Goal: Navigation & Orientation: Find specific page/section

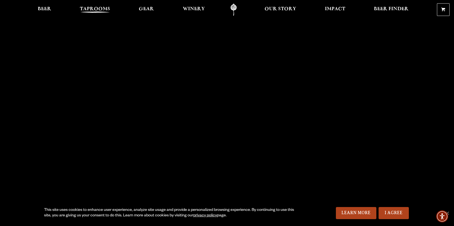
click at [91, 7] on span "Taprooms" at bounding box center [95, 9] width 30 height 4
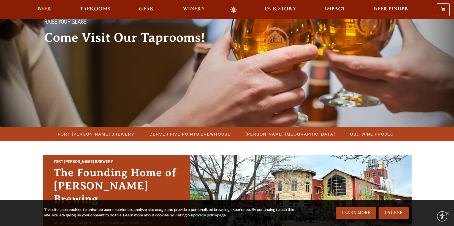
scroll to position [110, 0]
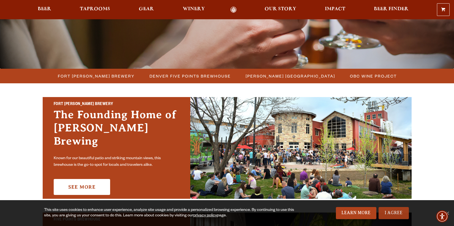
click at [389, 213] on link "I Agree" at bounding box center [394, 213] width 30 height 12
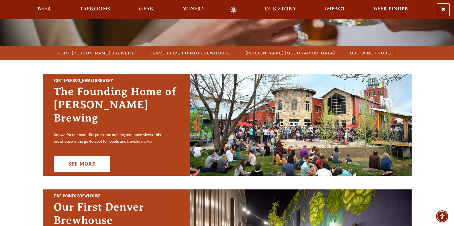
scroll to position [184, 0]
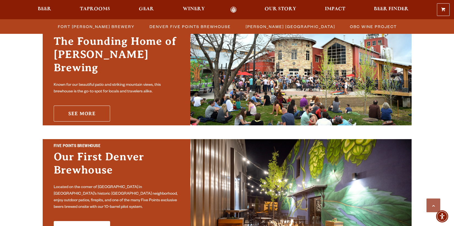
click at [89, 107] on link "See More" at bounding box center [82, 114] width 56 height 16
